Goal: Transaction & Acquisition: Purchase product/service

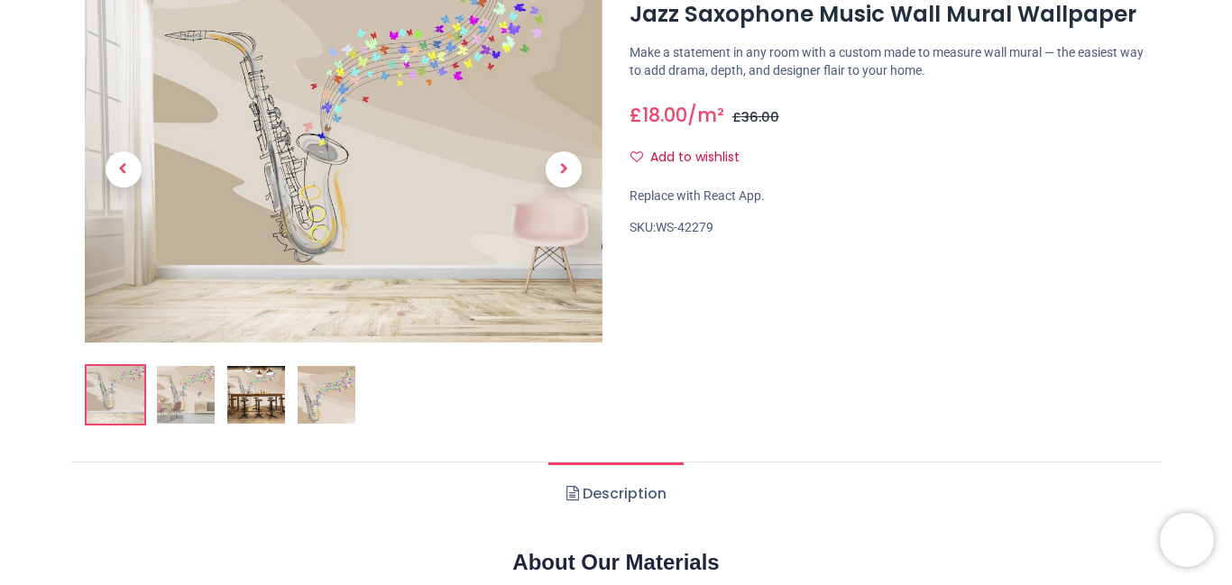
click at [192, 392] on img at bounding box center [186, 395] width 58 height 58
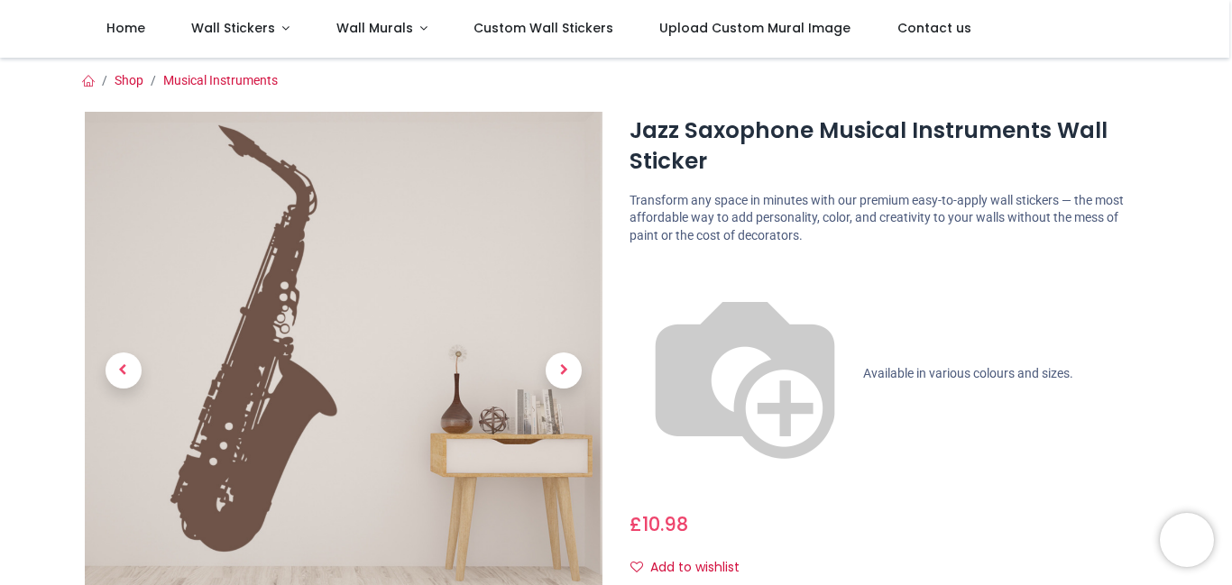
scroll to position [433, 0]
